Goal: Task Accomplishment & Management: Manage account settings

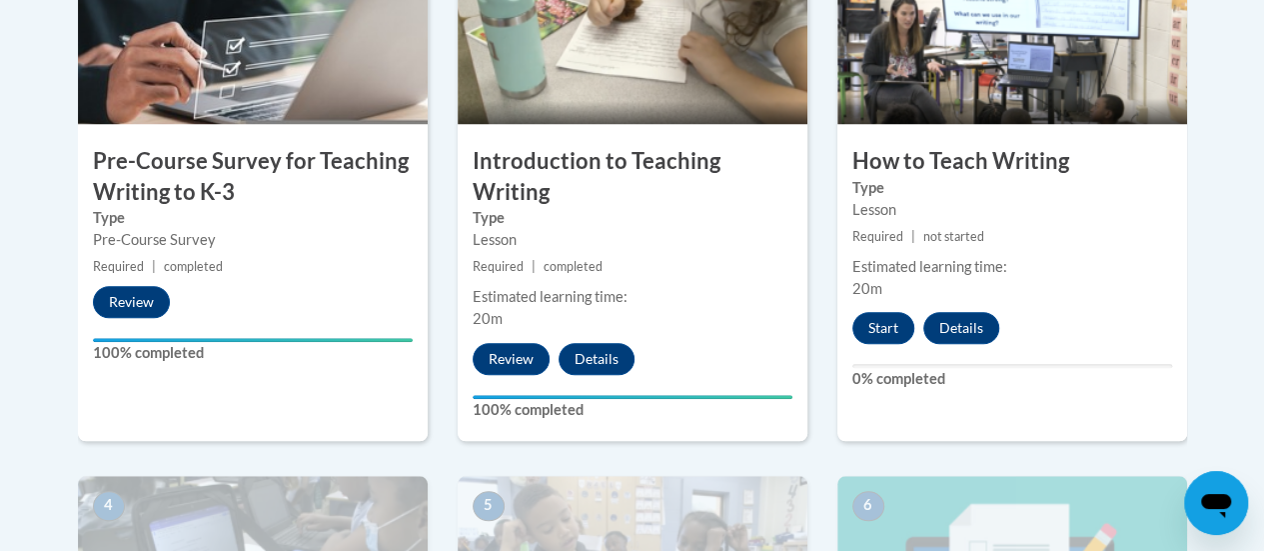
scroll to position [753, 0]
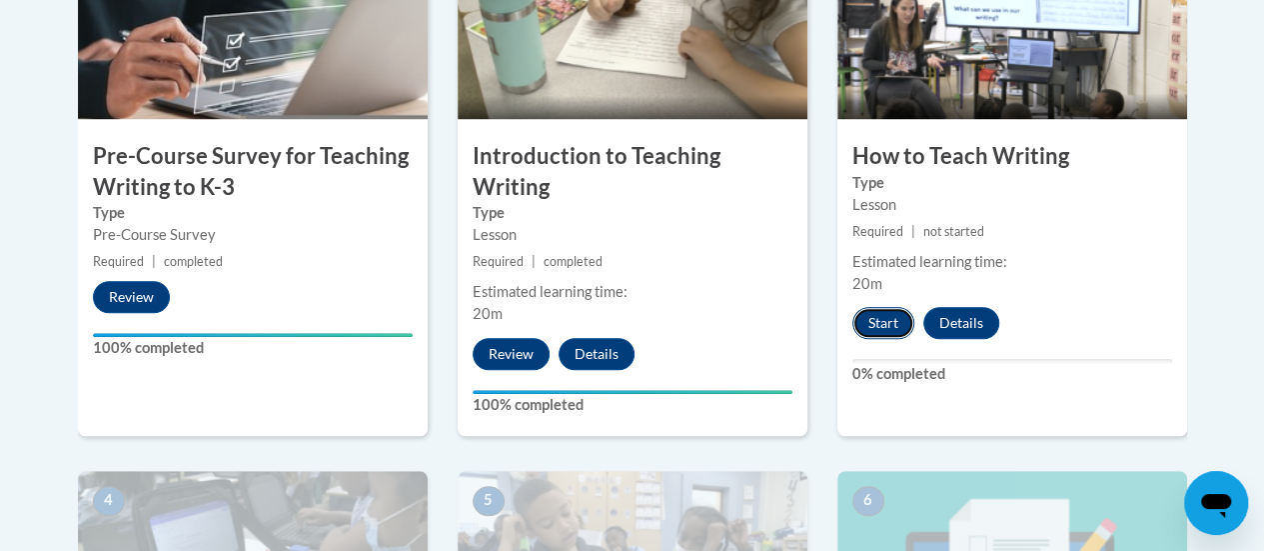
click at [885, 321] on button "Start" at bounding box center [883, 323] width 62 height 32
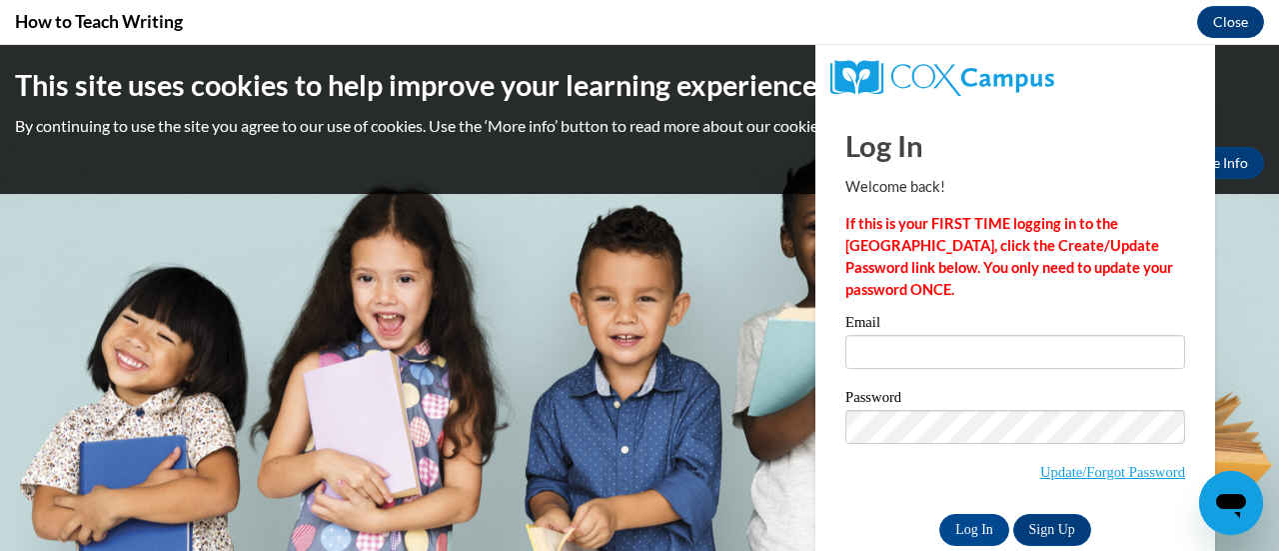
scroll to position [0, 0]
type input "[PERSON_NAME][EMAIL_ADDRESS][DOMAIN_NAME]"
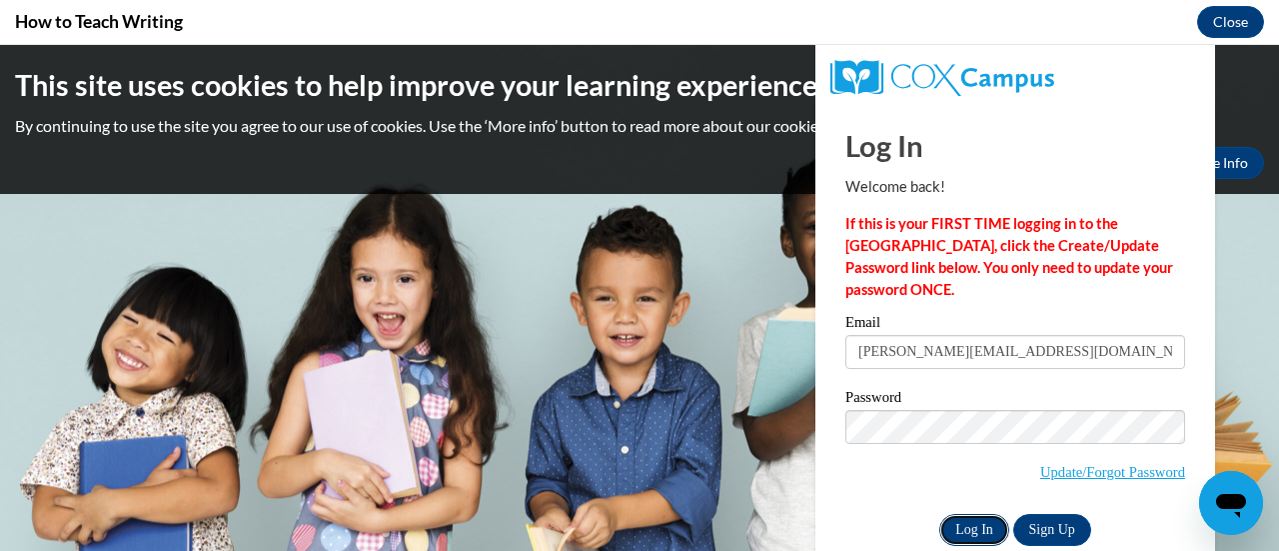
click at [962, 530] on input "Log In" at bounding box center [974, 530] width 70 height 32
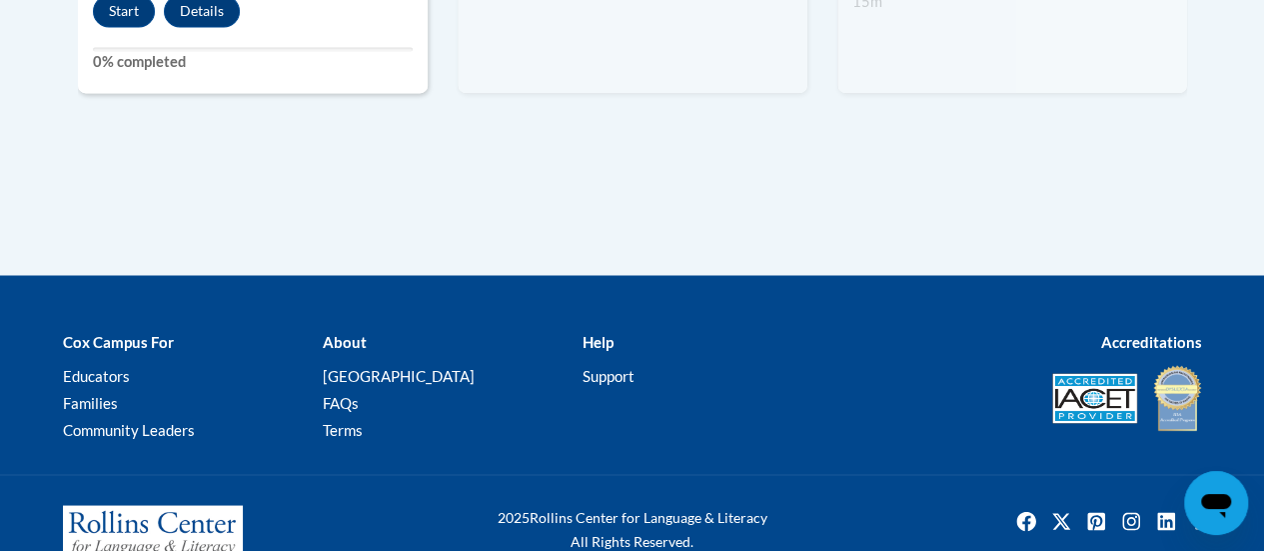
scroll to position [1619, 0]
